Goal: Task Accomplishment & Management: Use online tool/utility

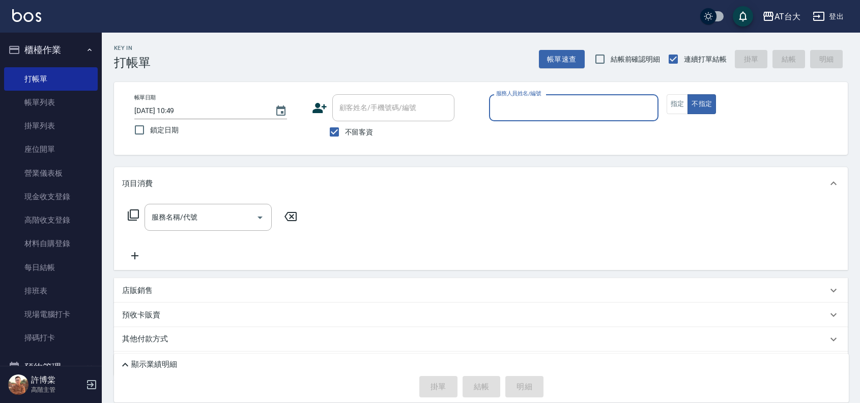
click at [535, 98] on div "服務人員姓名/編號" at bounding box center [574, 107] width 170 height 27
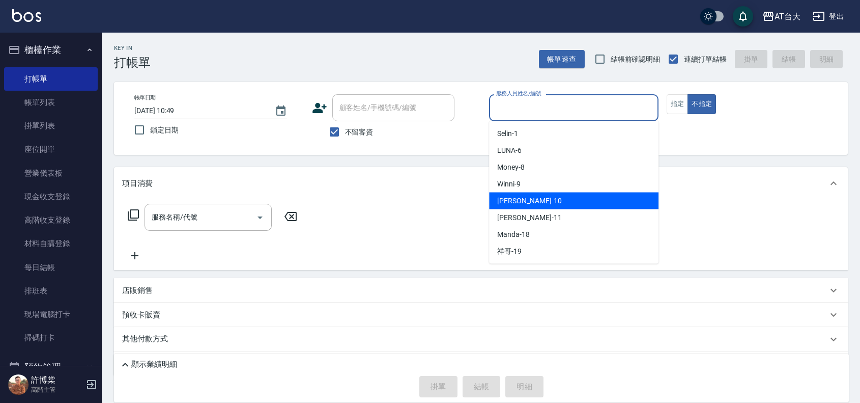
click at [522, 199] on span "JOJO -10" at bounding box center [529, 201] width 64 height 11
type input "JOJO-10"
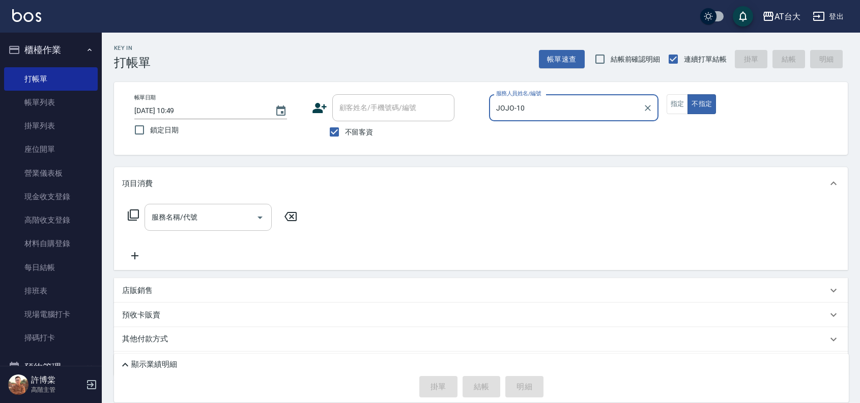
click at [244, 207] on div "服務名稱/代號" at bounding box center [208, 217] width 127 height 27
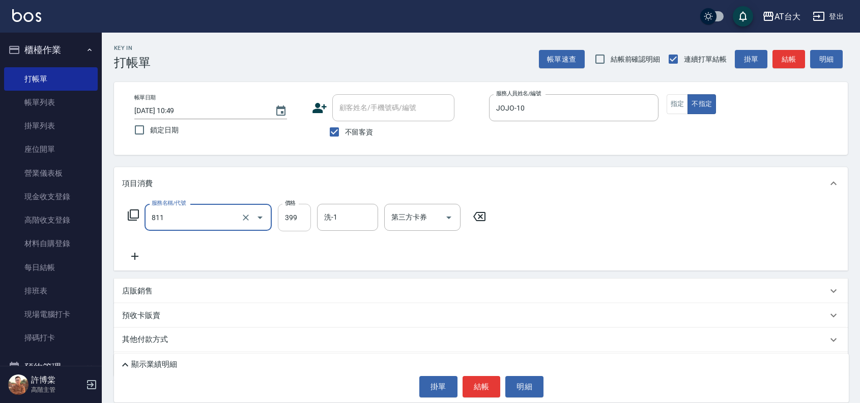
type input "洗+剪(811)"
click at [298, 214] on input "399" at bounding box center [294, 217] width 33 height 27
type input "450"
click at [478, 393] on button "結帳" at bounding box center [482, 386] width 38 height 21
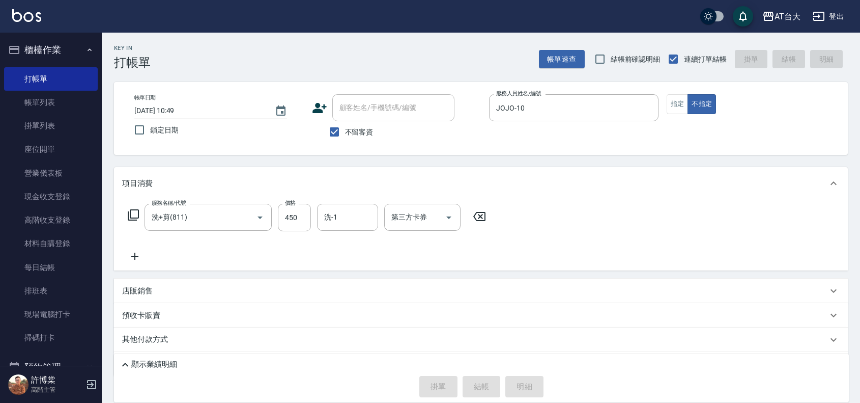
type input "[DATE] 12:02"
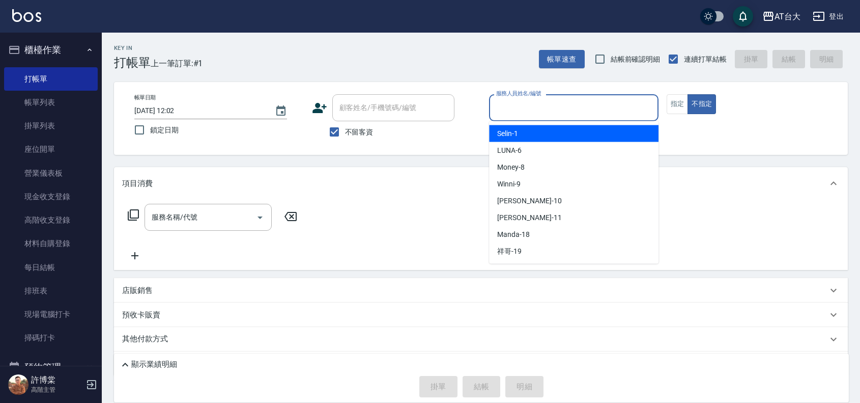
click at [519, 103] on input "服務人員姓名/編號" at bounding box center [574, 108] width 160 height 18
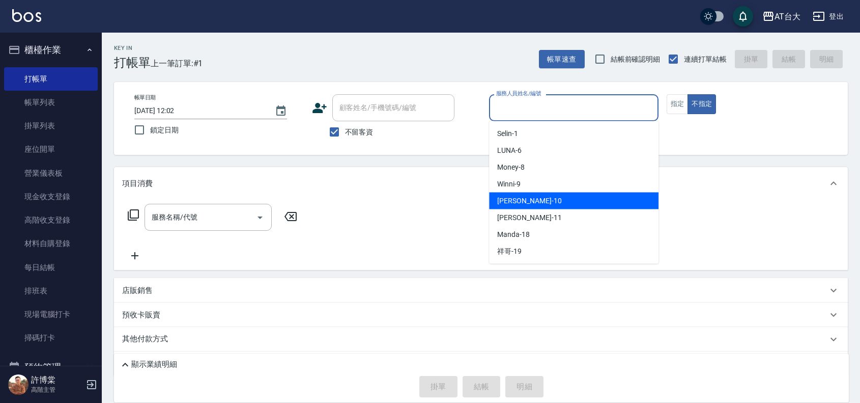
click at [521, 196] on span "JOJO -10" at bounding box center [529, 201] width 64 height 11
type input "JOJO-10"
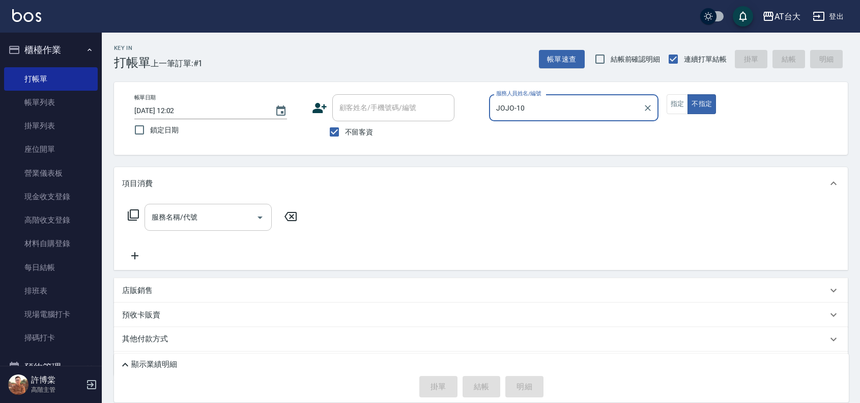
click at [229, 224] on input "服務名稱/代號" at bounding box center [200, 217] width 103 height 18
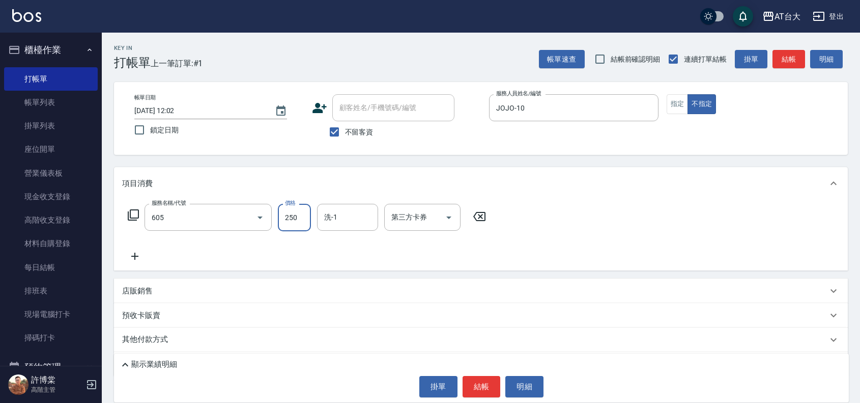
type input "洗髮 (女)(605)"
click at [293, 221] on input "250" at bounding box center [294, 217] width 33 height 27
type input "299"
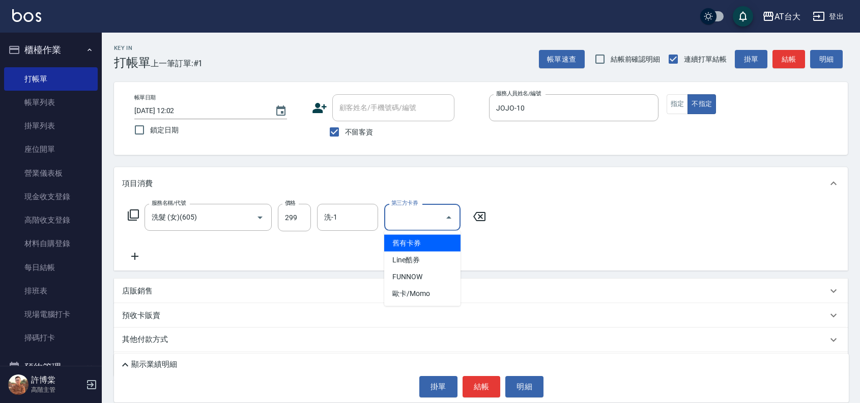
click at [429, 216] on input "第三方卡券" at bounding box center [415, 217] width 52 height 18
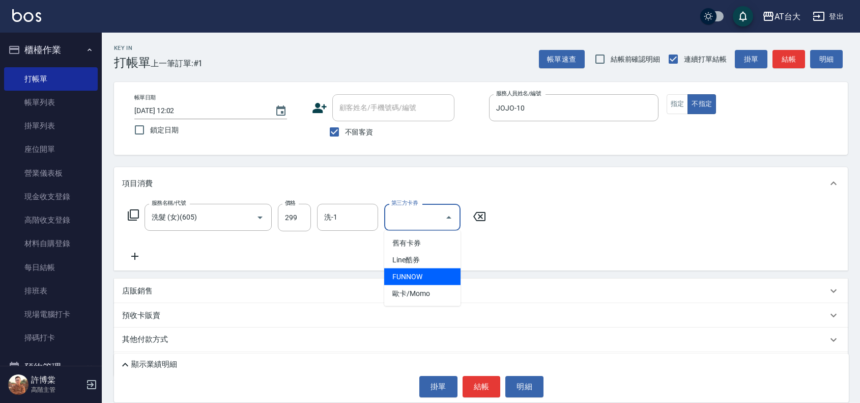
click at [430, 271] on span "FUNNOW" at bounding box center [422, 276] width 76 height 17
type input "FUNNOW"
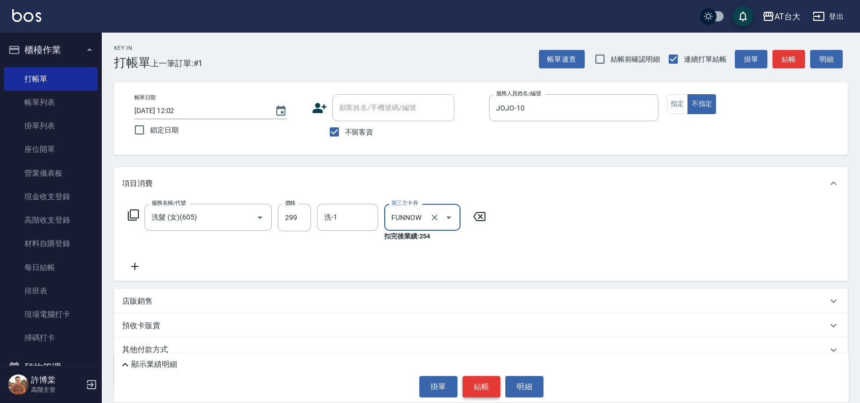
click at [494, 378] on button "結帳" at bounding box center [482, 386] width 38 height 21
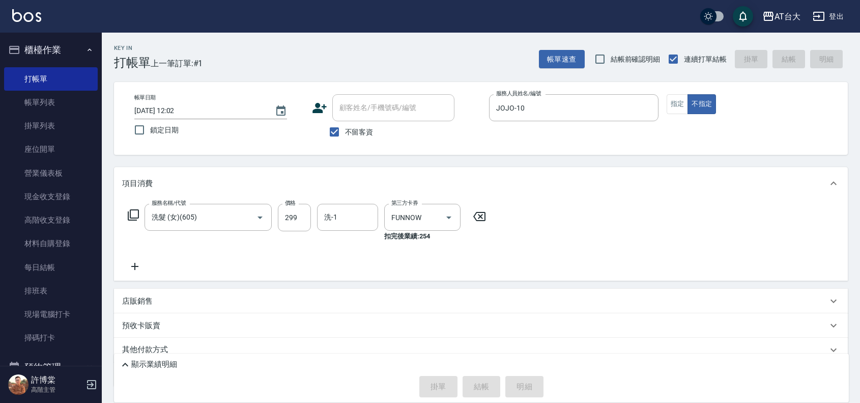
type input "[DATE] 12:35"
